Goal: Entertainment & Leisure: Consume media (video, audio)

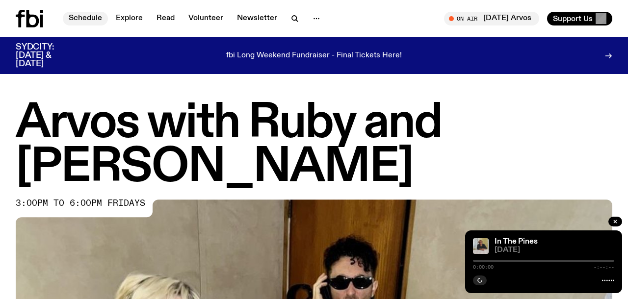
click at [89, 21] on link "Schedule" at bounding box center [85, 19] width 45 height 14
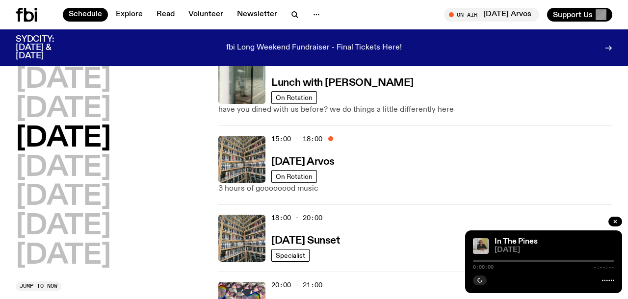
scroll to position [395, 0]
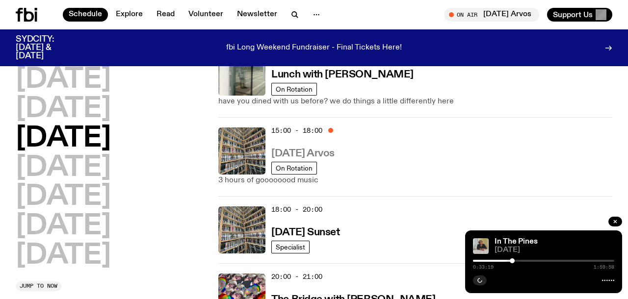
click at [333, 149] on h3 "[DATE] Arvos" at bounding box center [302, 154] width 63 height 10
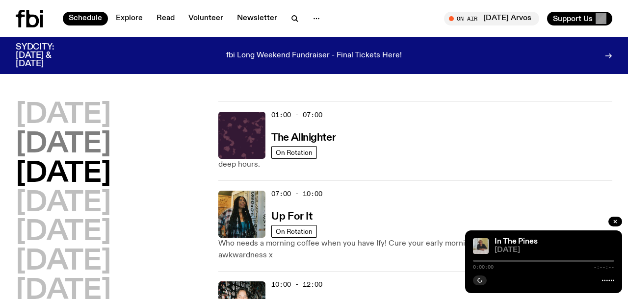
click at [88, 152] on h2 "[DATE]" at bounding box center [63, 144] width 95 height 27
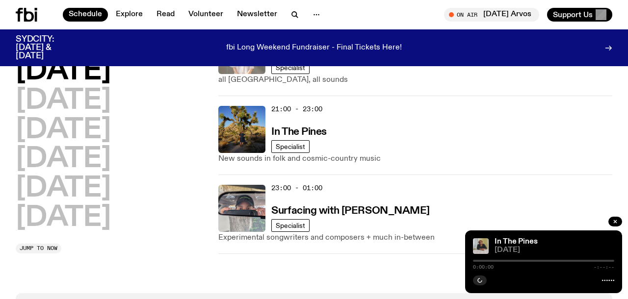
scroll to position [664, 0]
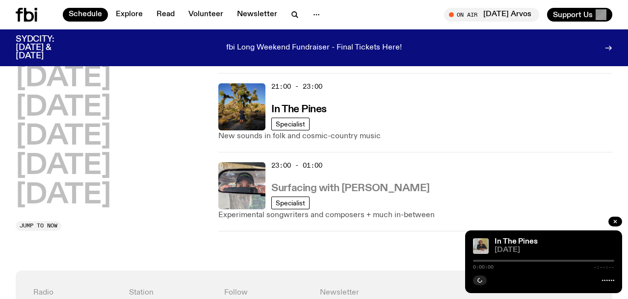
click at [330, 183] on h3 "Surfacing with [PERSON_NAME]" at bounding box center [350, 188] width 158 height 10
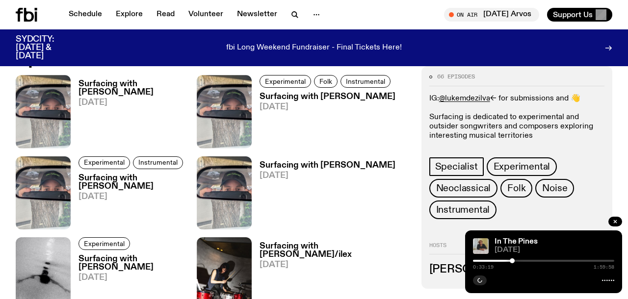
scroll to position [488, 0]
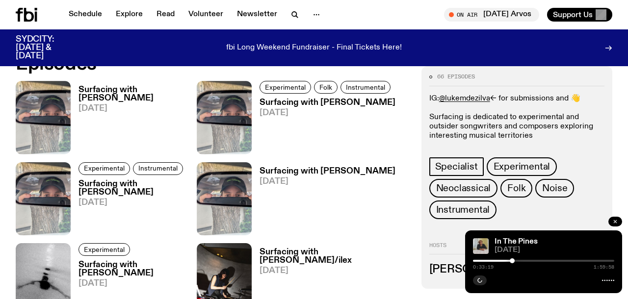
click at [618, 221] on button "button" at bounding box center [615, 222] width 14 height 10
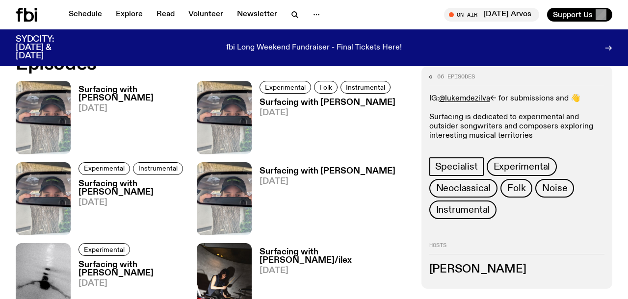
click at [103, 91] on h3 "Surfacing with [PERSON_NAME]" at bounding box center [138, 94] width 118 height 17
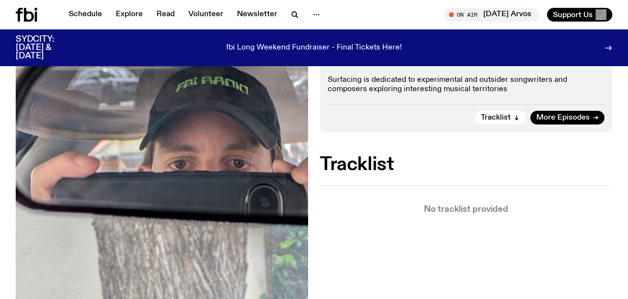
scroll to position [213, 0]
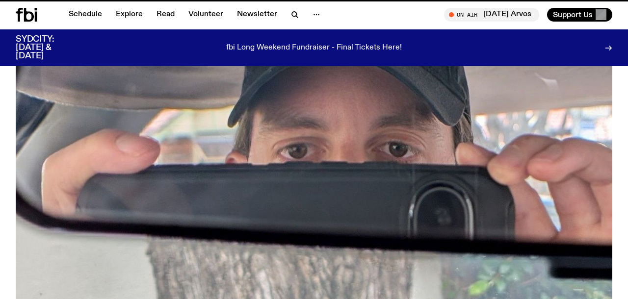
scroll to position [488, 0]
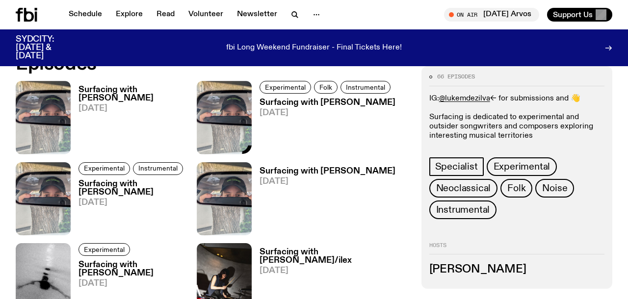
click at [293, 110] on span "[DATE]" at bounding box center [328, 113] width 136 height 8
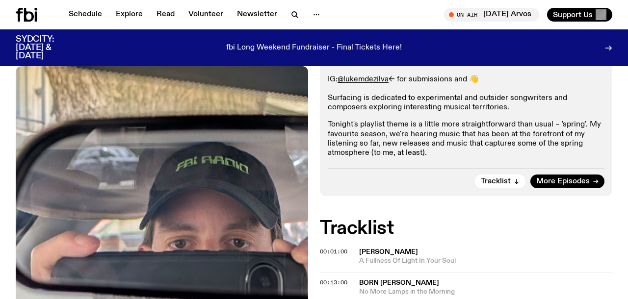
scroll to position [93, 0]
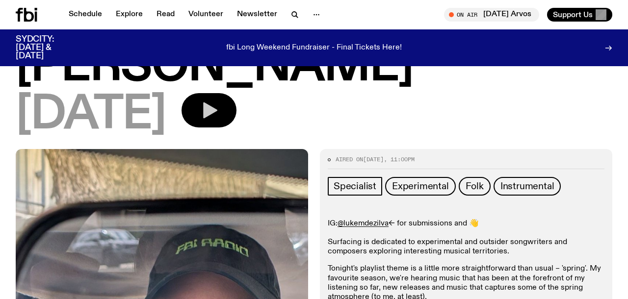
click at [219, 111] on icon "button" at bounding box center [209, 111] width 20 height 20
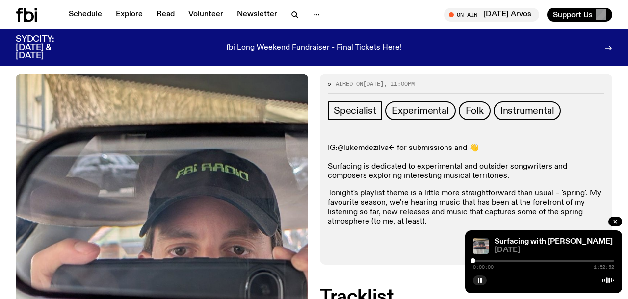
scroll to position [181, 0]
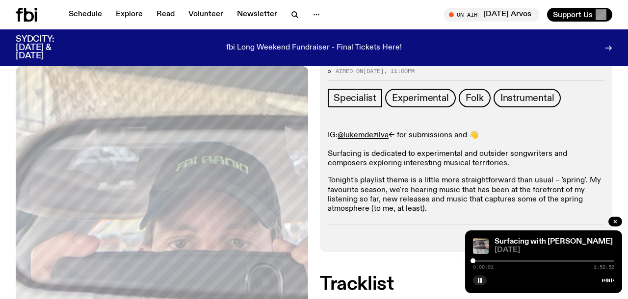
click at [477, 261] on div at bounding box center [543, 261] width 141 height 2
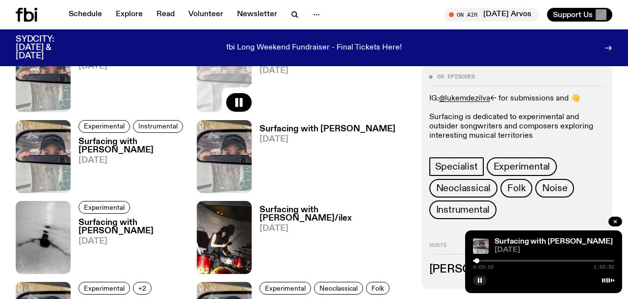
scroll to position [531, 0]
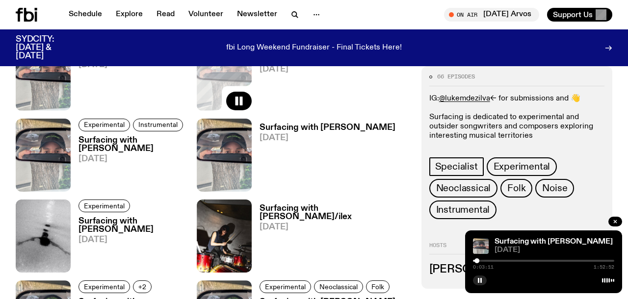
click at [156, 144] on h3 "Surfacing with [PERSON_NAME]" at bounding box center [138, 144] width 118 height 17
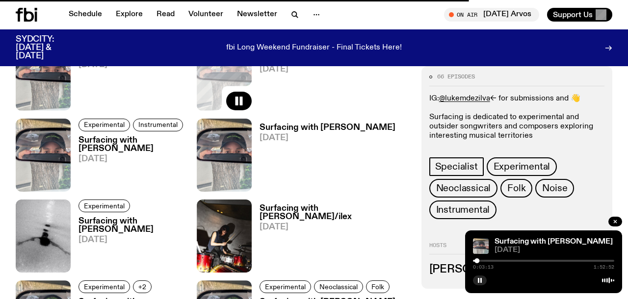
click at [482, 261] on div at bounding box center [543, 261] width 141 height 2
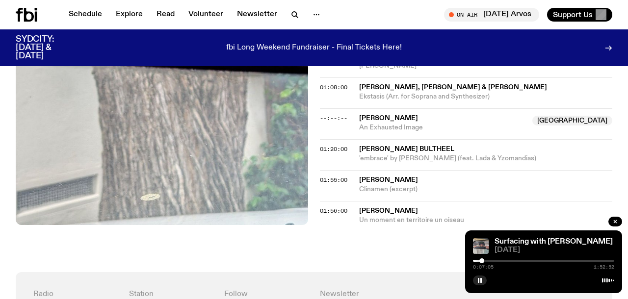
scroll to position [654, 0]
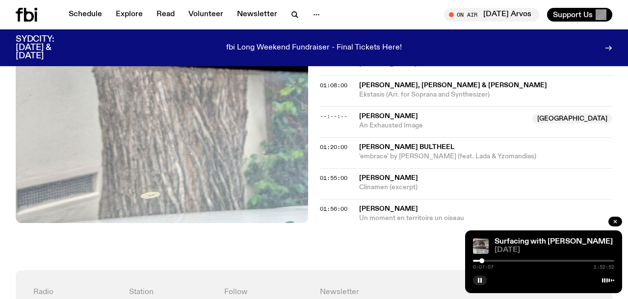
click at [491, 260] on div at bounding box center [543, 261] width 141 height 2
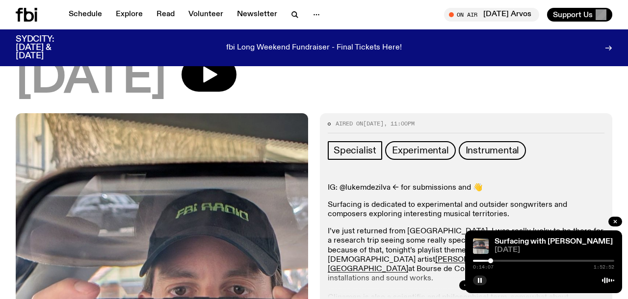
scroll to position [114, 0]
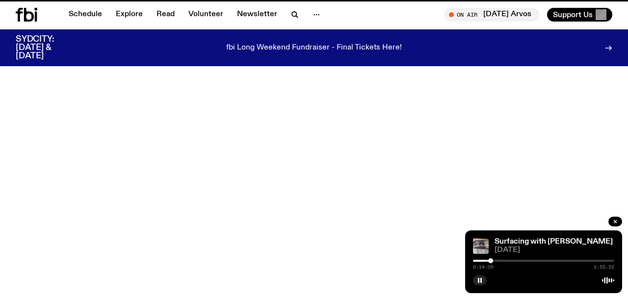
scroll to position [531, 0]
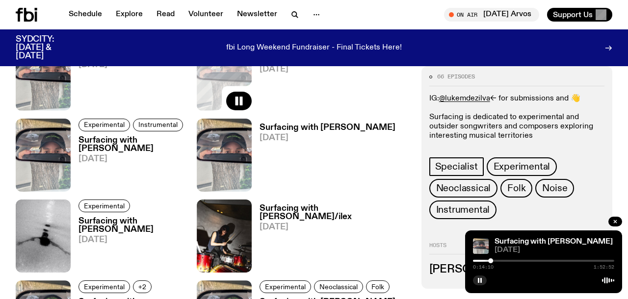
click at [506, 261] on div at bounding box center [543, 261] width 141 height 2
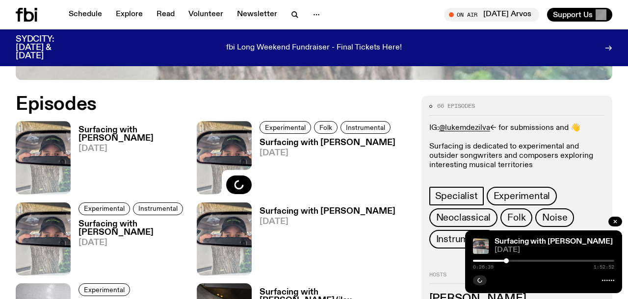
scroll to position [445, 0]
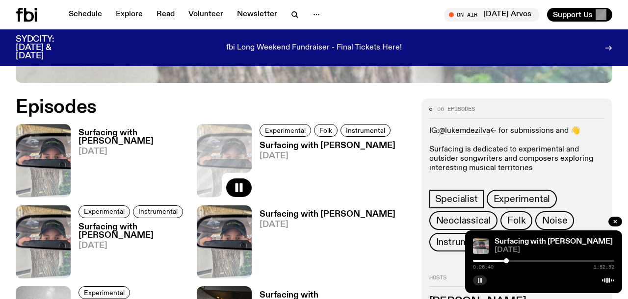
click at [479, 283] on icon "button" at bounding box center [480, 281] width 6 height 6
